Goal: Register for event/course

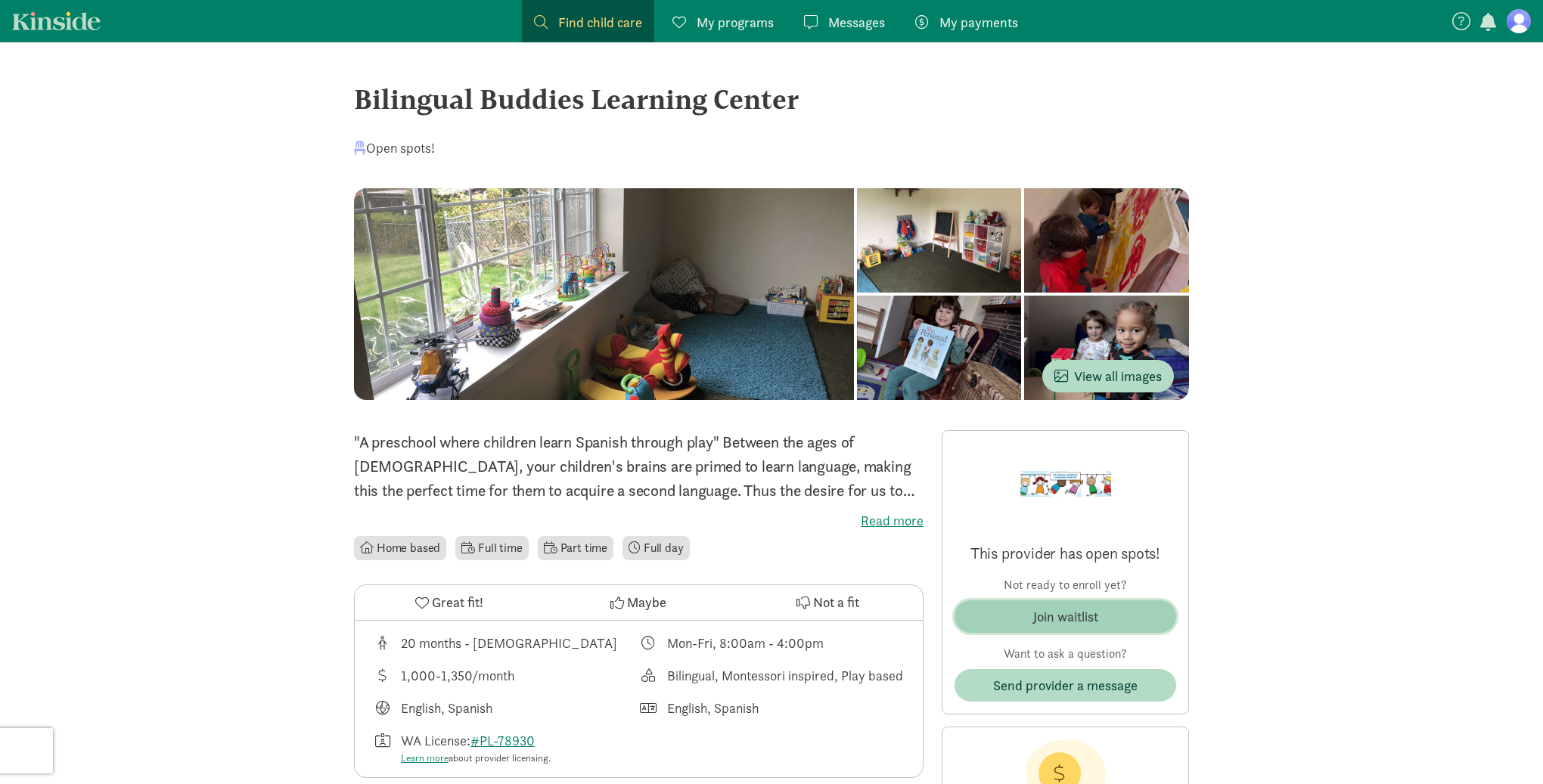
click at [1088, 601] on button "Join waitlist" at bounding box center [1065, 616] width 222 height 32
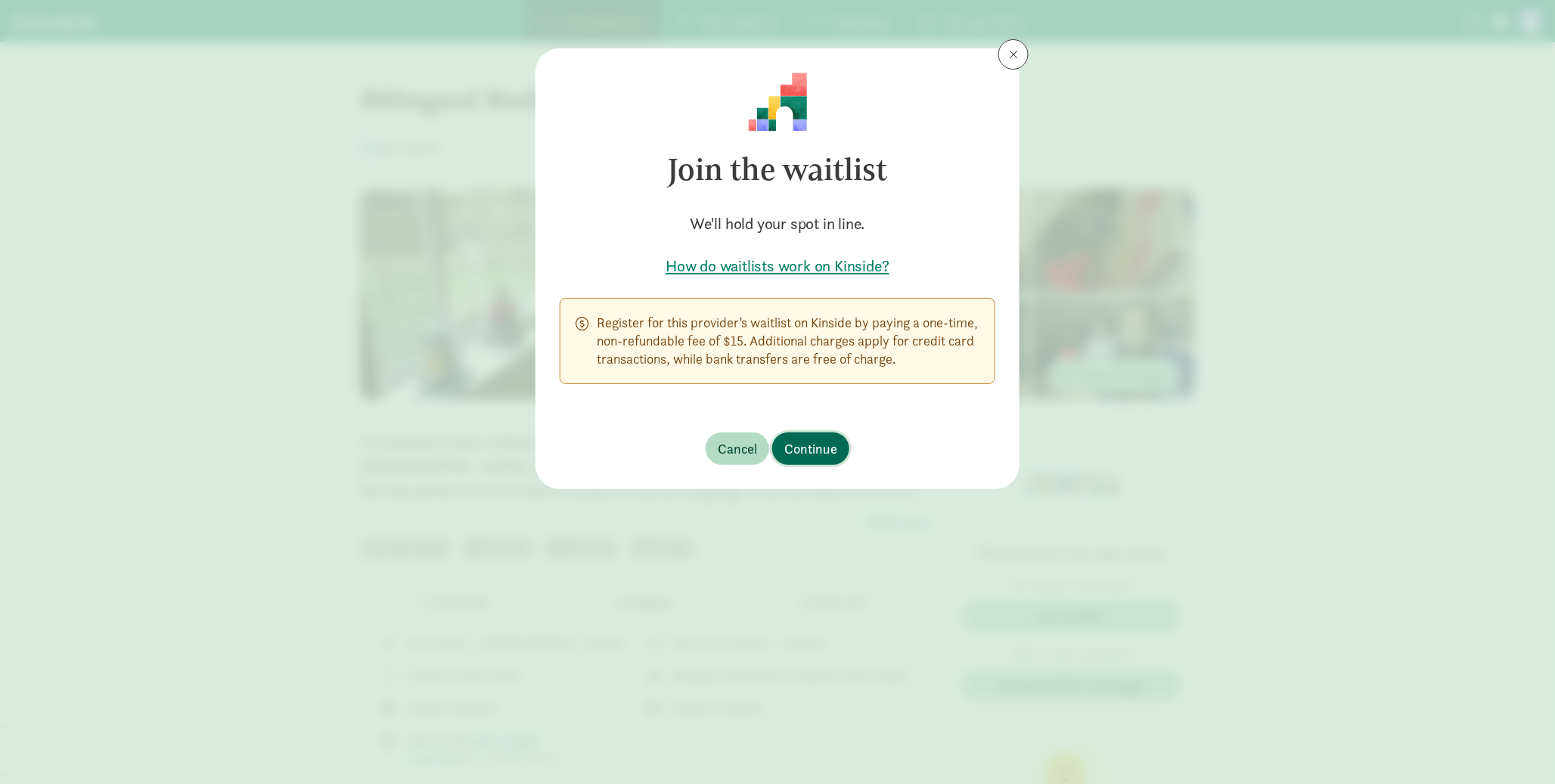
click at [809, 439] on span "Continue" at bounding box center [810, 449] width 53 height 20
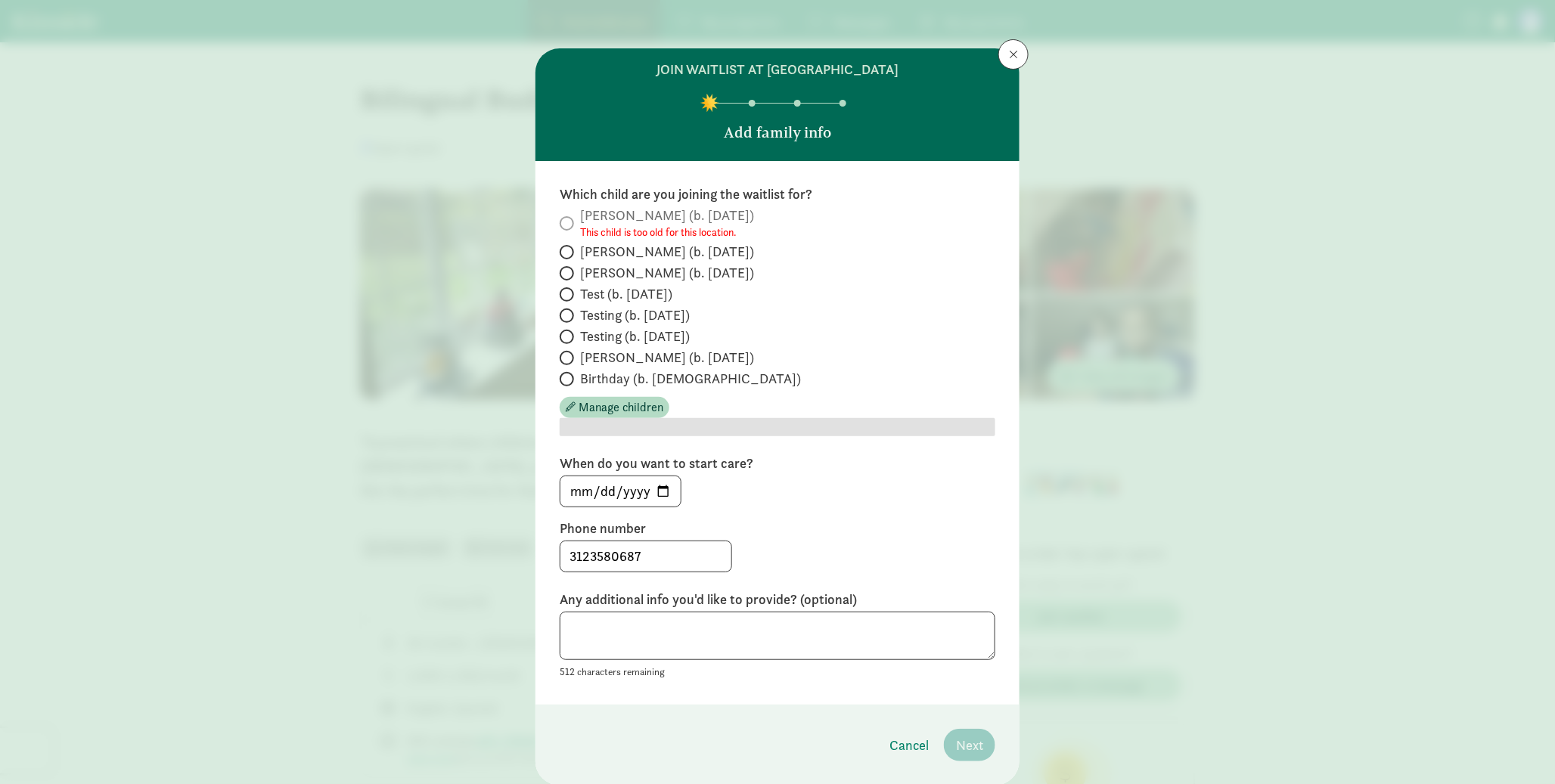
click at [654, 285] on span "Test (b. [DATE])" at bounding box center [627, 294] width 93 height 19
click at [569, 289] on input "Test (b. [DATE])" at bounding box center [565, 294] width 10 height 10
radio input "true"
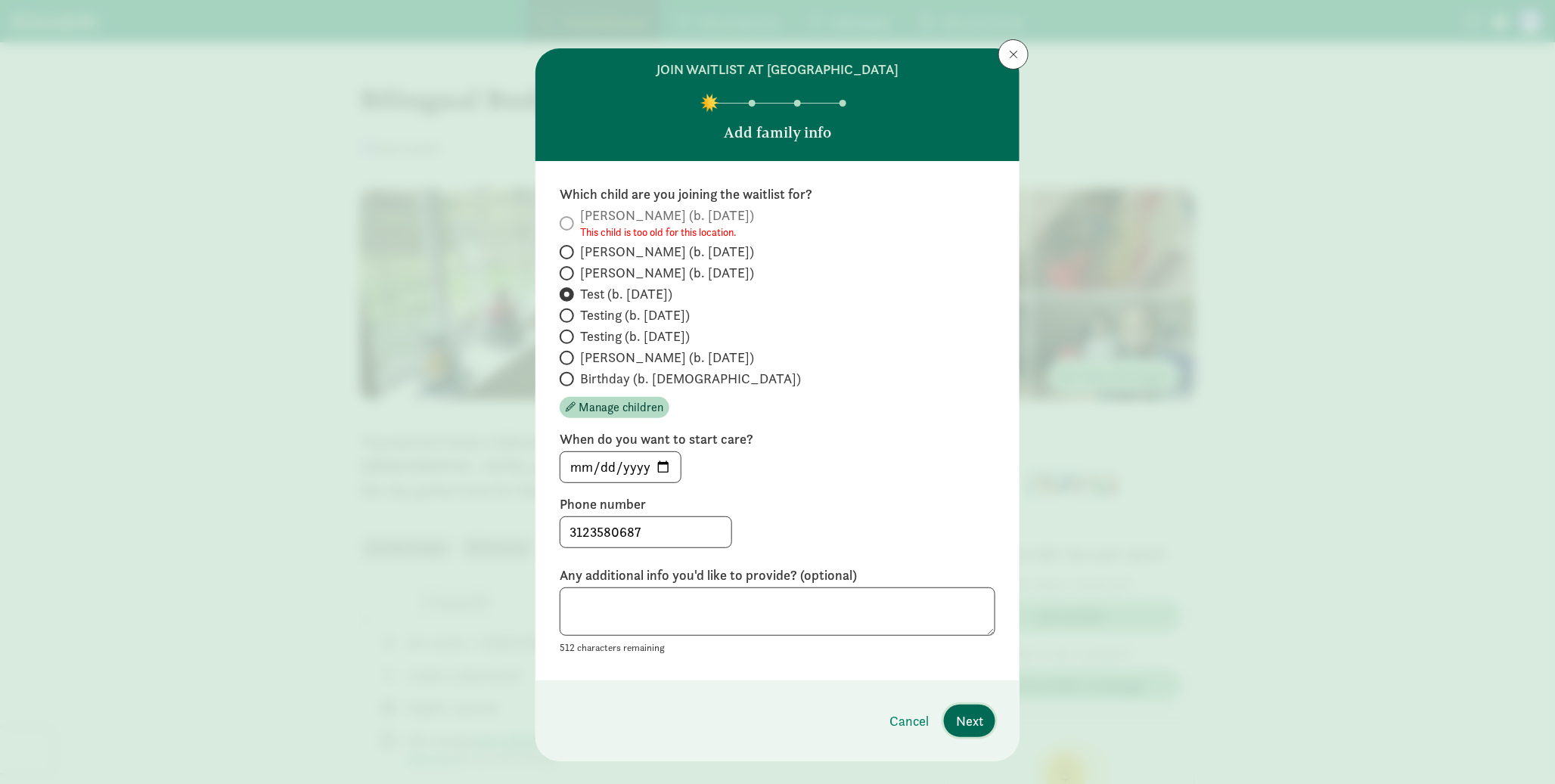
click at [965, 704] on button "Next" at bounding box center [969, 720] width 51 height 32
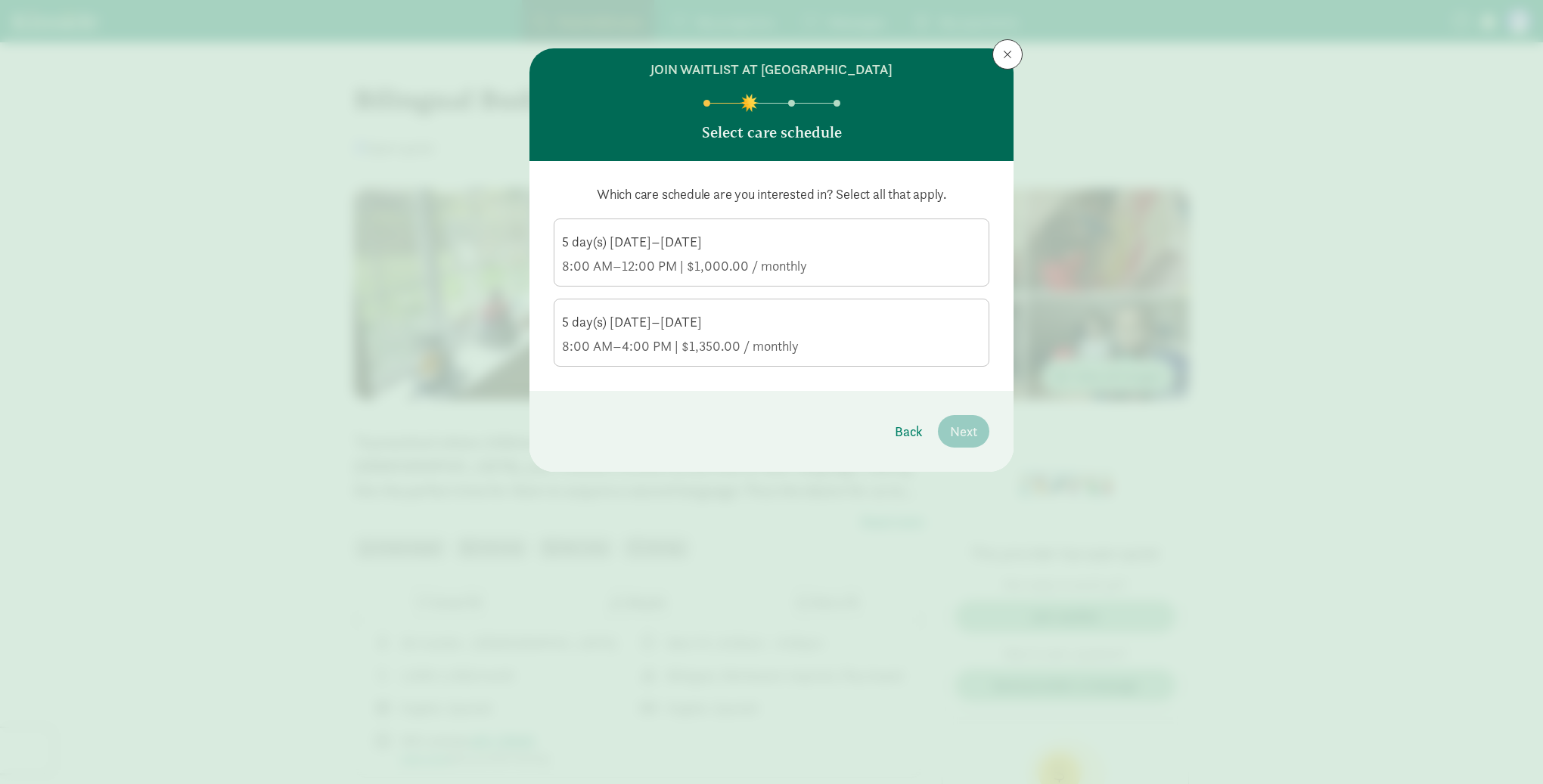
click at [658, 261] on div "8:00 AM–12:00 PM | $1,000.00 / monthly" at bounding box center [772, 266] width 419 height 19
click at [0, 0] on input "5 day(s) [DATE]–[DATE] 8:00 AM–12:00 PM | $1,000.00 / monthly" at bounding box center [0, 0] width 0 height 0
click at [963, 424] on span "Next" at bounding box center [963, 431] width 27 height 20
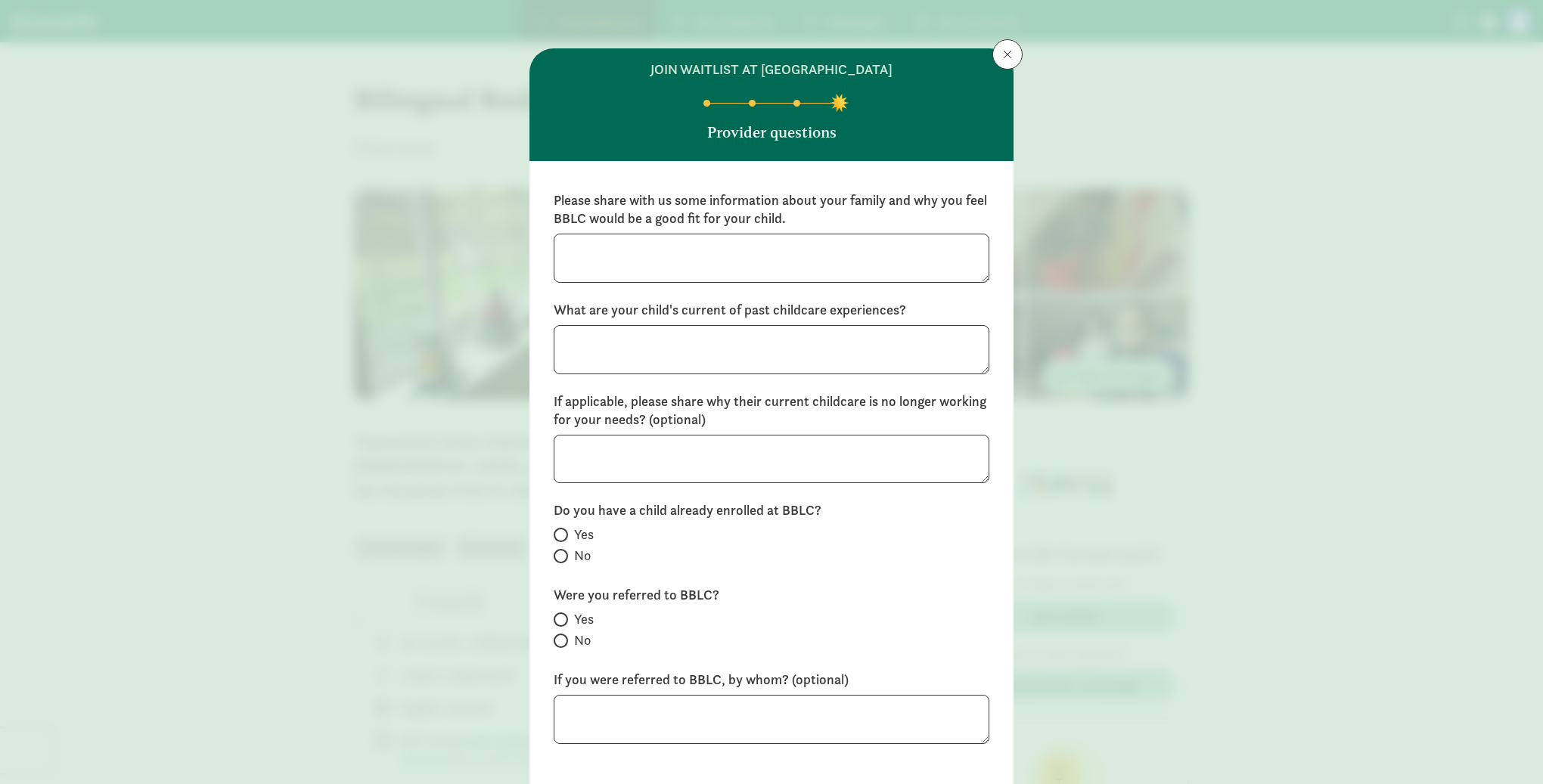
scroll to position [38, 0]
